Goal: Task Accomplishment & Management: Use online tool/utility

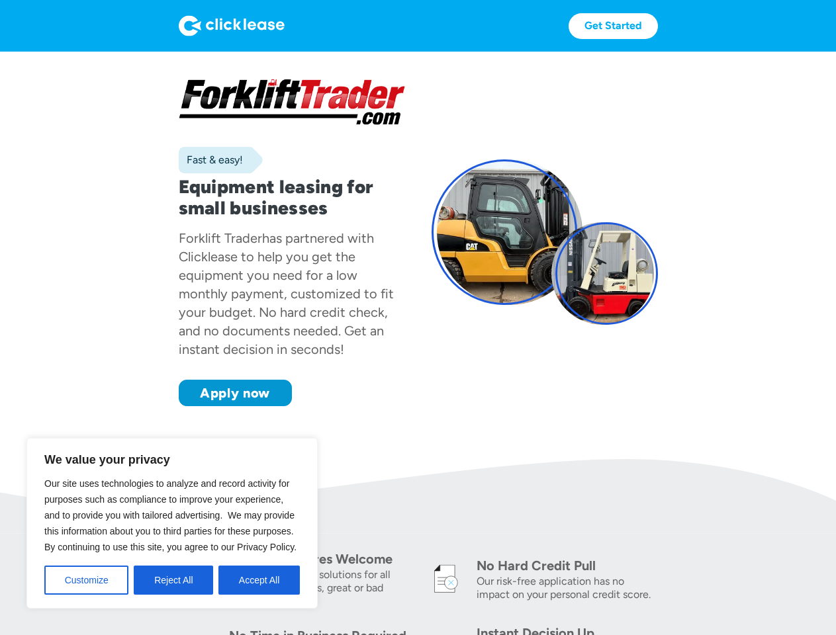
click at [418, 343] on div "Fast & easy! Equipment leasing for small businesses Forklift Trader has partner…" at bounding box center [418, 242] width 479 height 328
click at [86, 580] on button "Customize" at bounding box center [86, 580] width 84 height 29
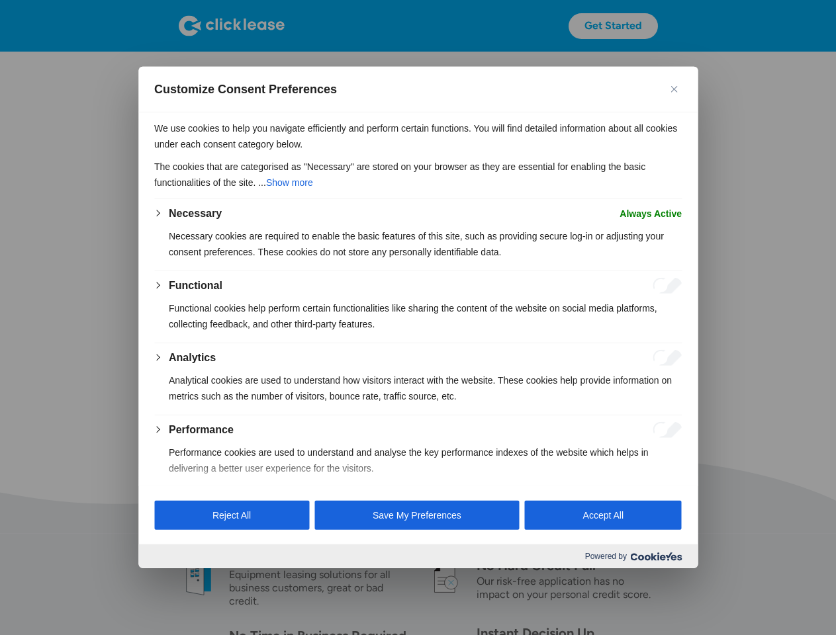
click at [173, 580] on div at bounding box center [418, 317] width 836 height 635
click at [259, 152] on p "We use cookies to help you navigate efficiently and perform certain functions. …" at bounding box center [417, 136] width 527 height 32
click at [237, 26] on div at bounding box center [418, 317] width 836 height 635
